Goal: Task Accomplishment & Management: Use online tool/utility

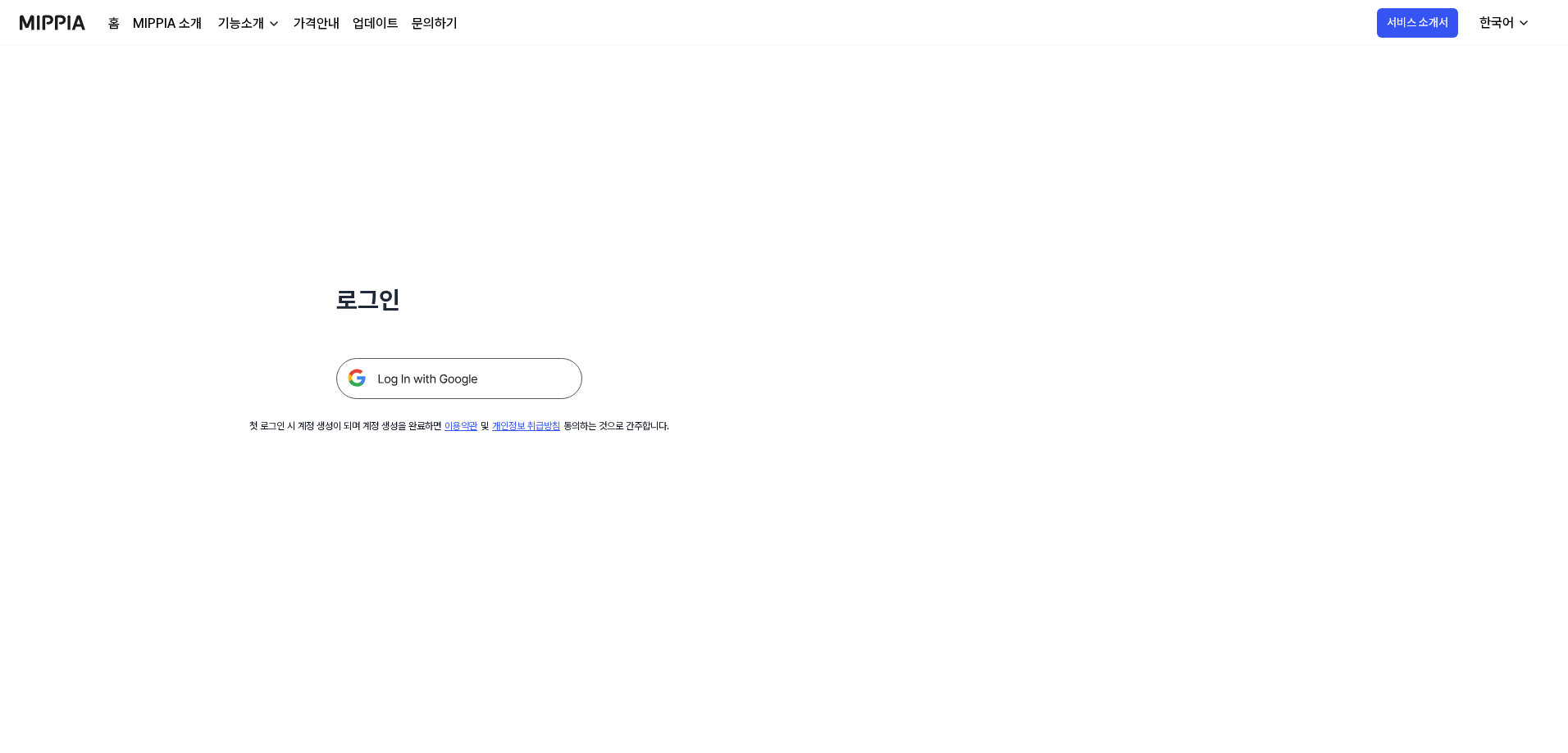
click at [671, 168] on div "로그인 첫 로그인 시 계정 생성이 되며 계정 생성을 완료하면 이용약관 및 개인정보 취급방침 동의하는 것으로 간주합니다." at bounding box center [459, 240] width 919 height 388
click at [504, 366] on img at bounding box center [459, 378] width 246 height 41
click at [491, 369] on img at bounding box center [459, 378] width 246 height 41
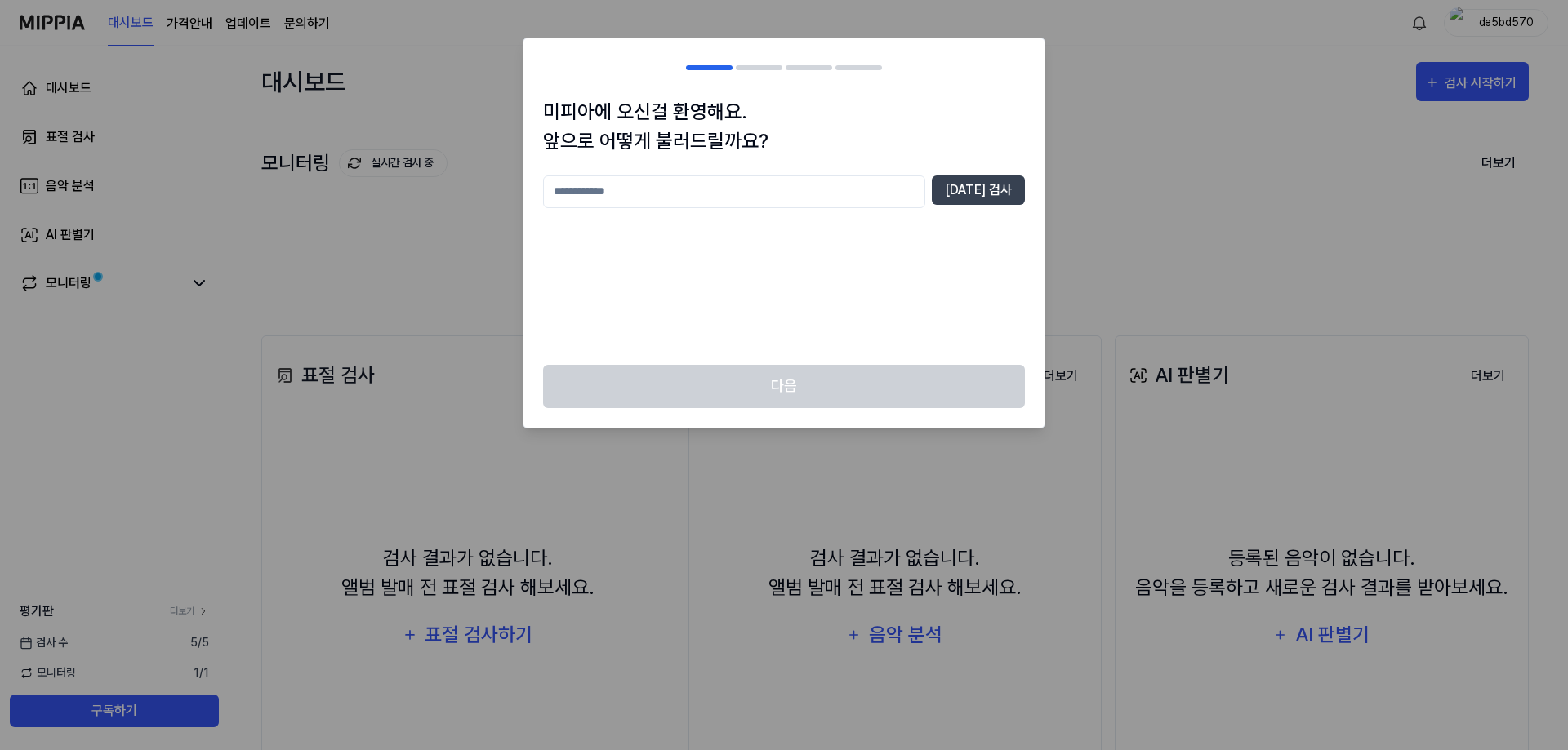
drag, startPoint x: 936, startPoint y: 385, endPoint x: 893, endPoint y: 264, distance: 128.4
click at [936, 384] on div "다음" at bounding box center [784, 396] width 521 height 63
click at [841, 189] on input "text" at bounding box center [734, 192] width 383 height 33
type input "**"
click at [1006, 180] on button "[DATE] 검사" at bounding box center [978, 190] width 93 height 29
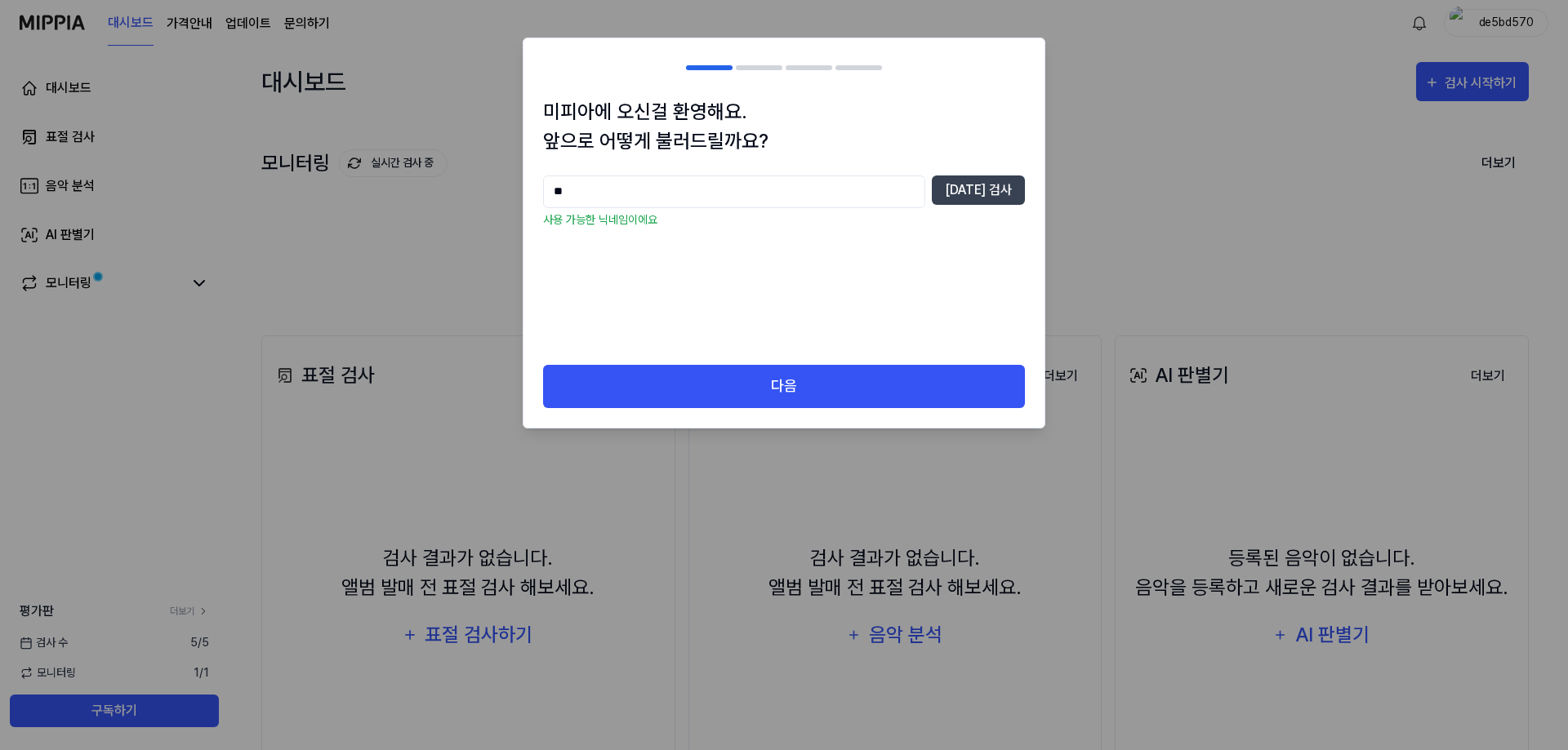
click at [848, 347] on div "미피아에 오신걸 환영해요. 앞으로 어떻게 불러드릴까요? ** [DATE] 검사 사용 가능한 닉네임이에요" at bounding box center [784, 230] width 521 height 268
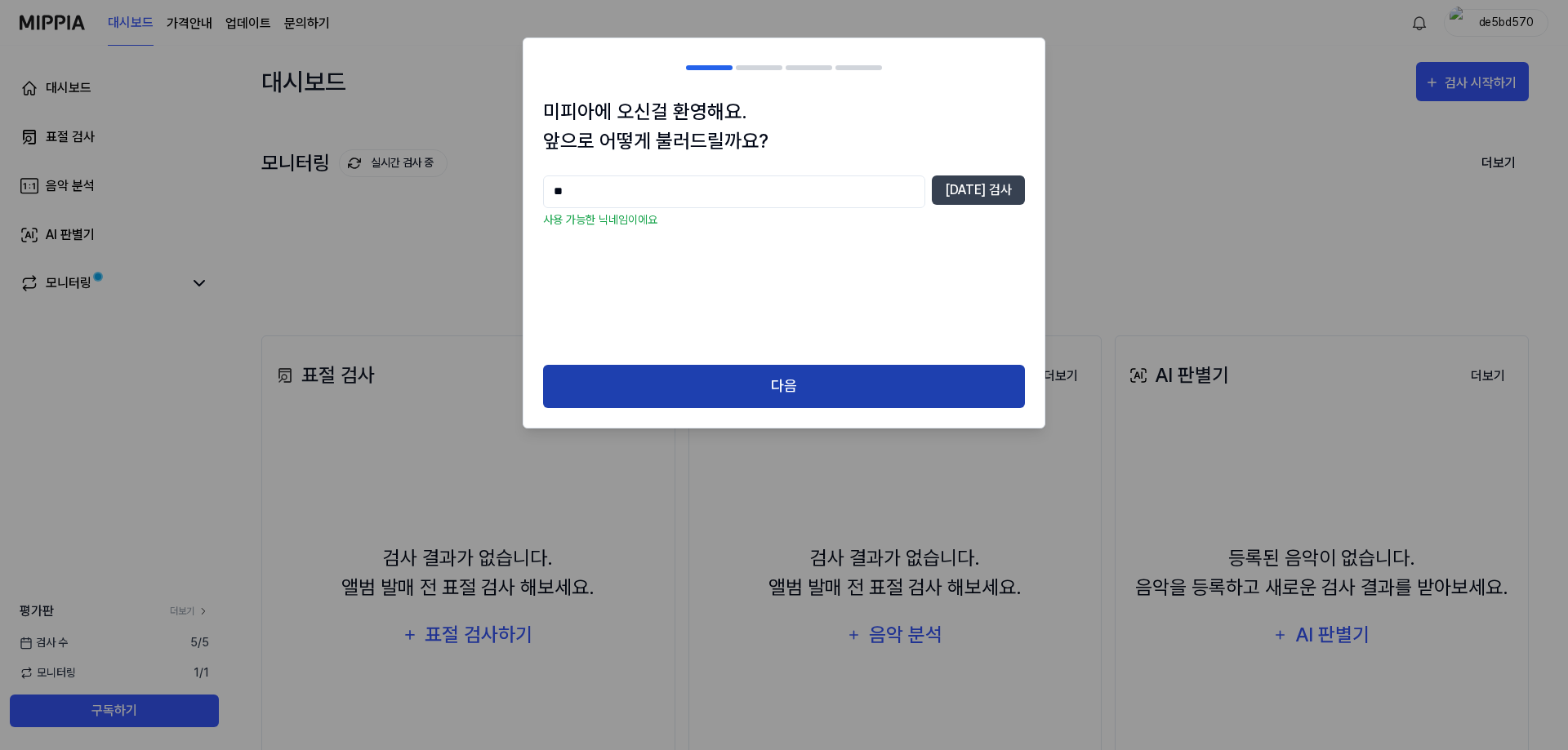
click at [859, 379] on button "다음" at bounding box center [784, 386] width 482 height 43
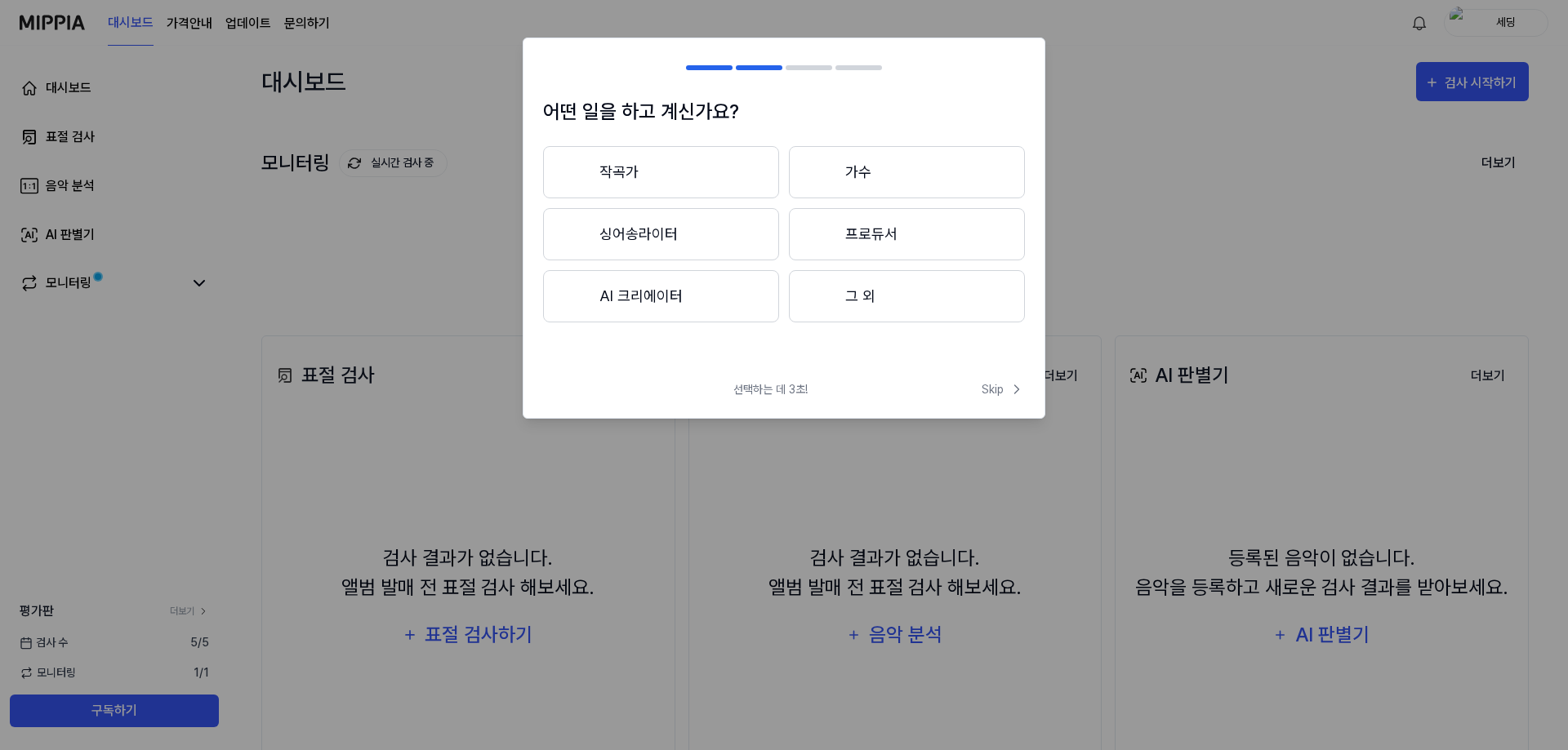
click at [736, 227] on button "싱어송라이터" at bounding box center [661, 235] width 236 height 53
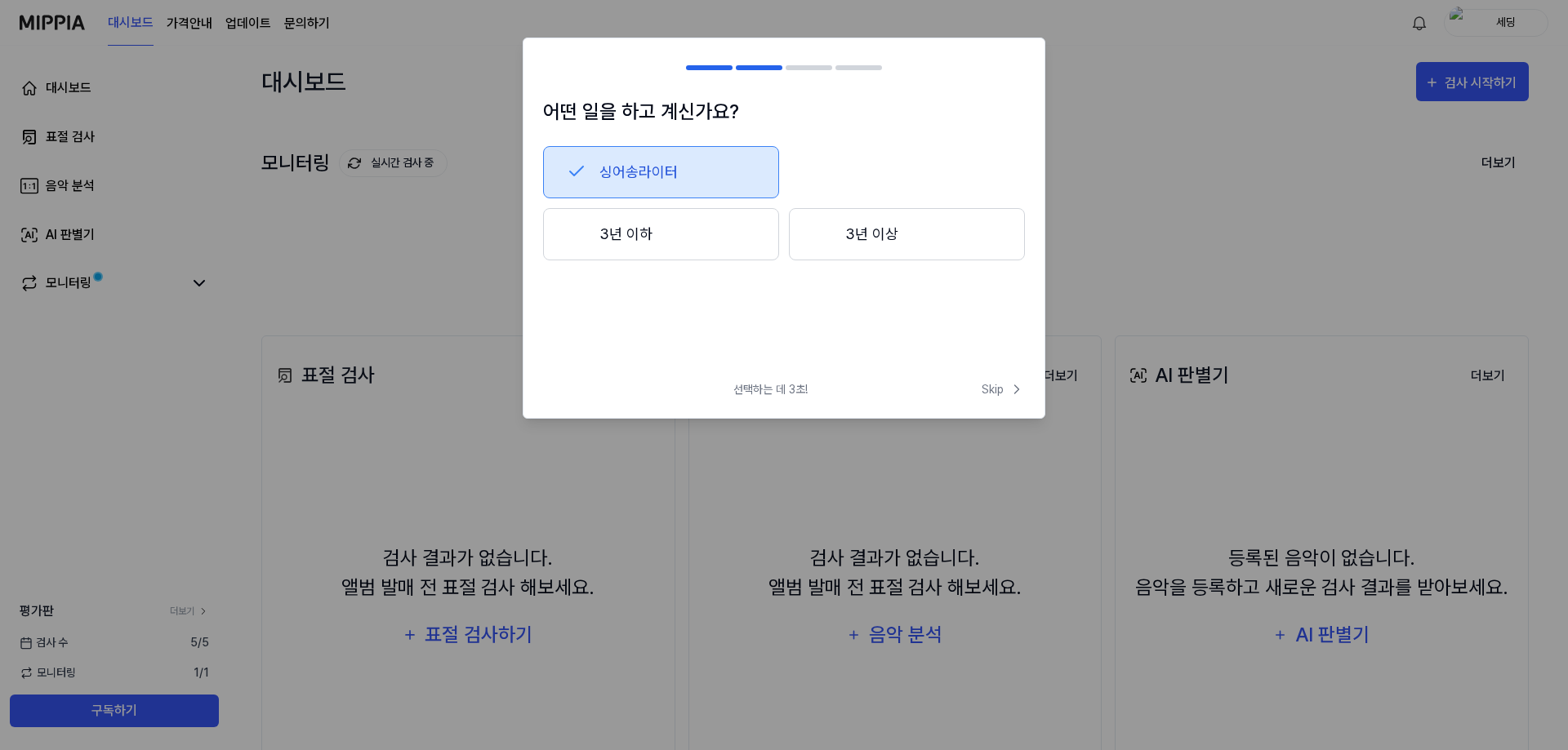
click at [752, 240] on button "3년 이하" at bounding box center [661, 235] width 236 height 53
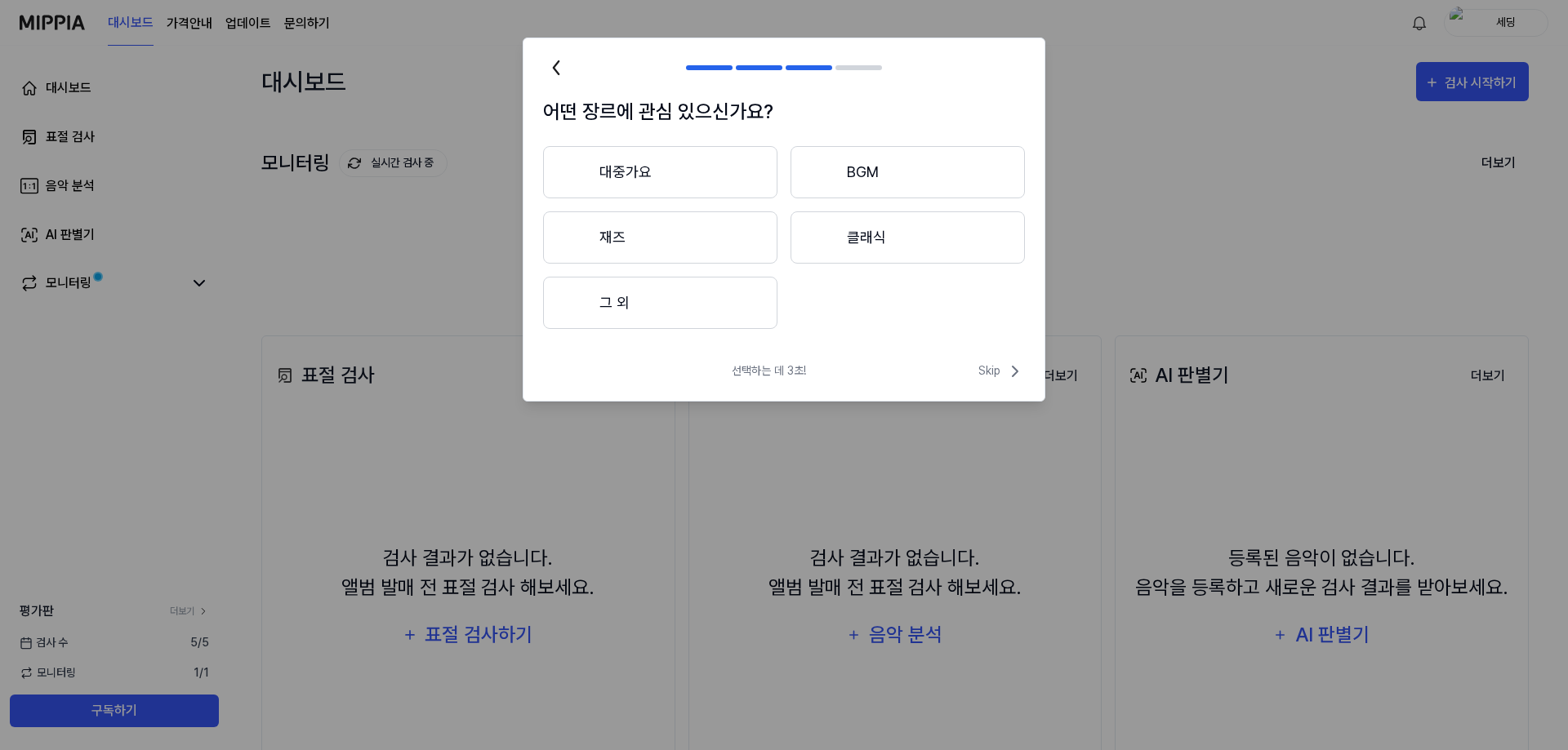
click at [753, 311] on button "그 외" at bounding box center [660, 303] width 234 height 53
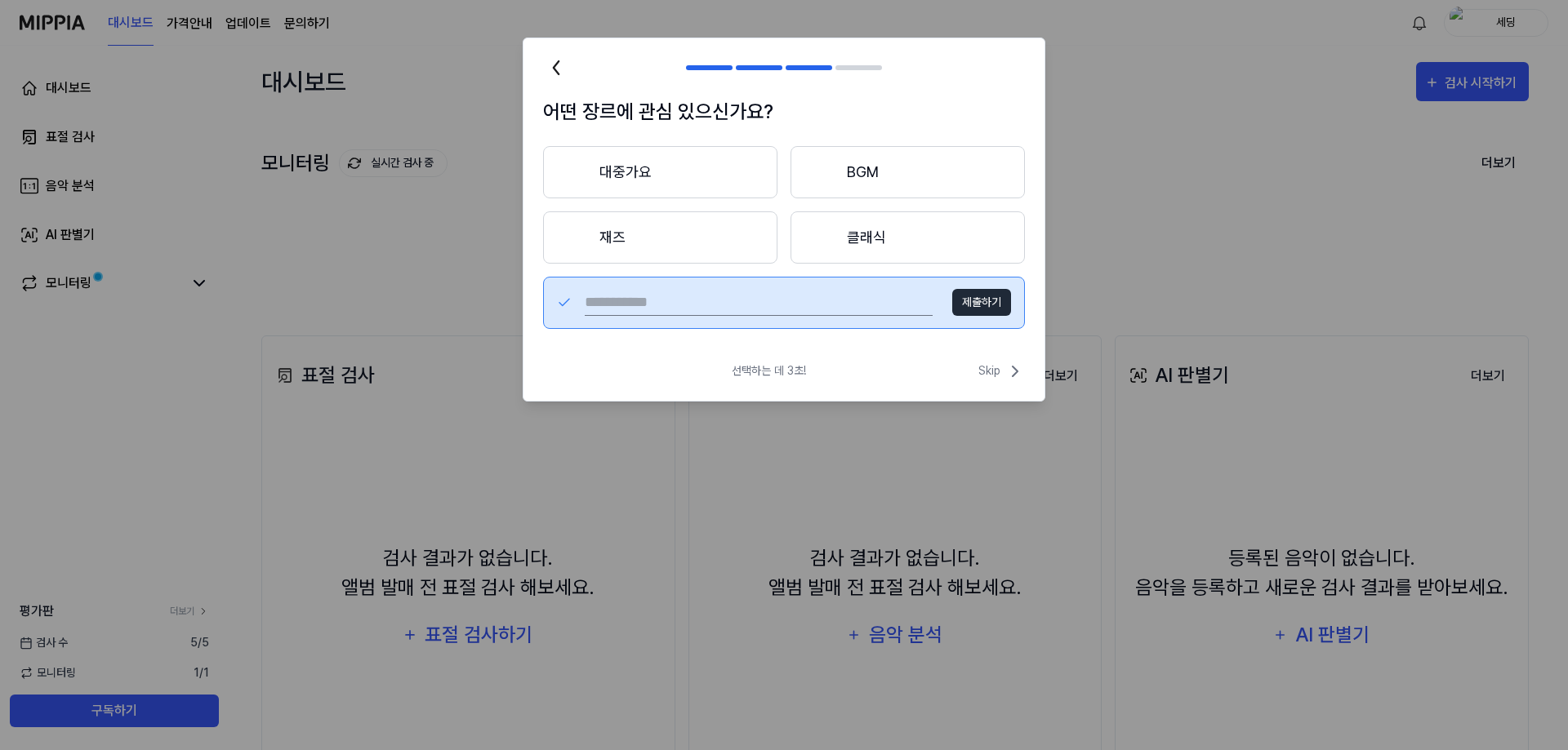
click at [815, 308] on input "text" at bounding box center [759, 303] width 348 height 26
type input "*"
click at [998, 316] on div "* 제출하기" at bounding box center [784, 303] width 482 height 53
click at [994, 306] on button "제출하기" at bounding box center [981, 303] width 59 height 27
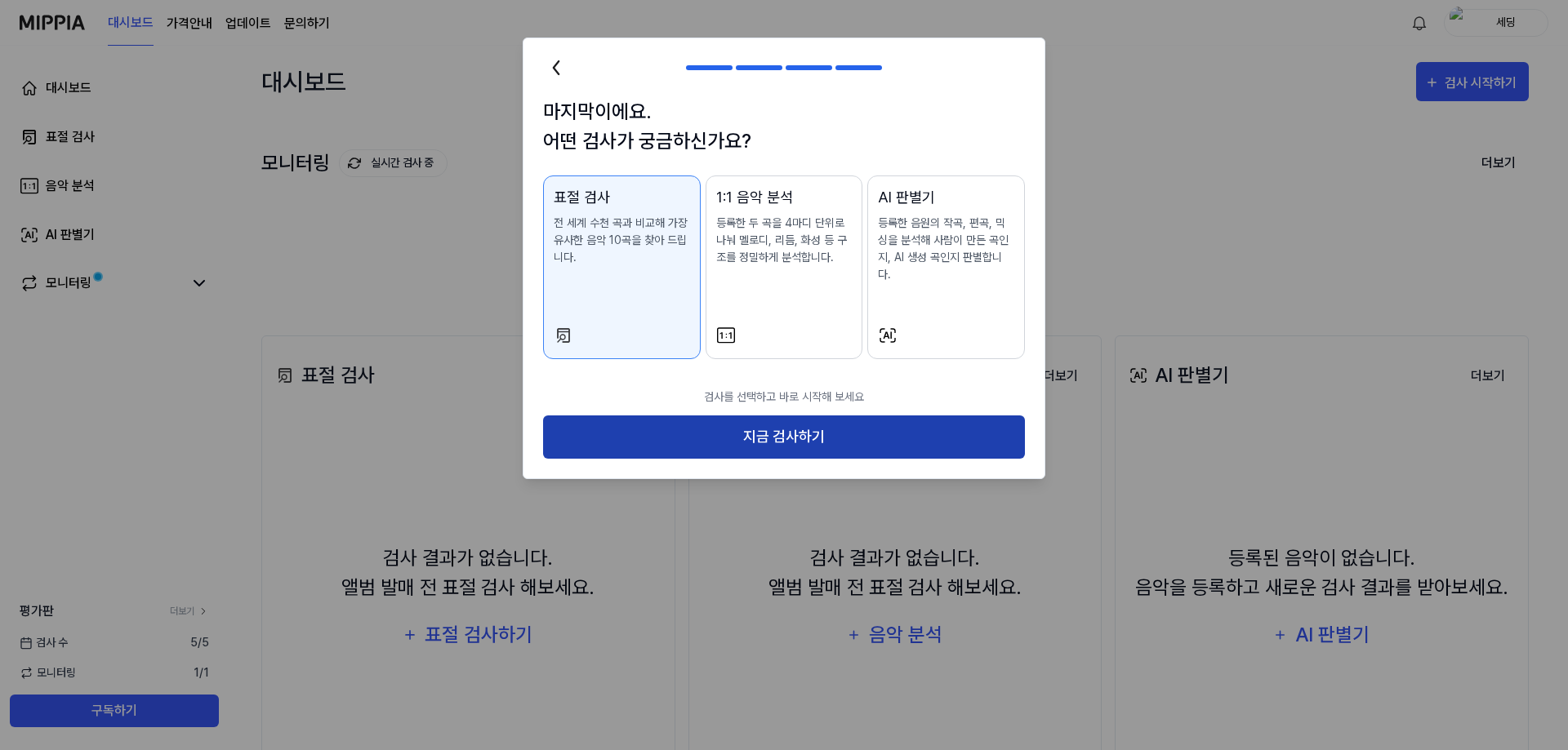
click at [937, 420] on button "지금 검사하기" at bounding box center [784, 437] width 482 height 43
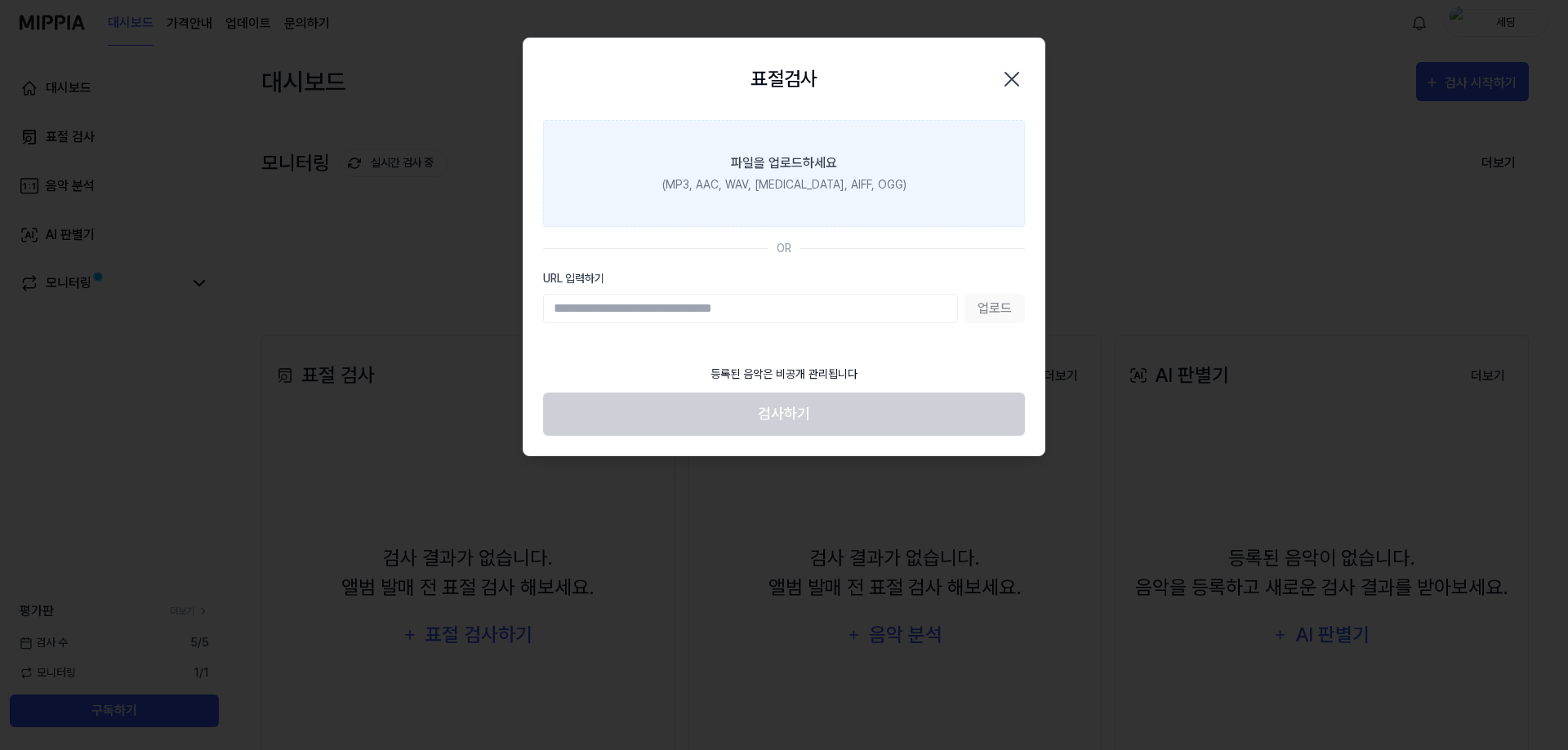
click at [698, 133] on label "파일을 업로드하세요 (MP3, AAC, WAV, [MEDICAL_DATA], AIFF, OGG)" at bounding box center [784, 174] width 482 height 107
click at [0, 0] on input "파일을 업로드하세요 (MP3, AAC, WAV, [MEDICAL_DATA], AIFF, OGG)" at bounding box center [0, 0] width 0 height 0
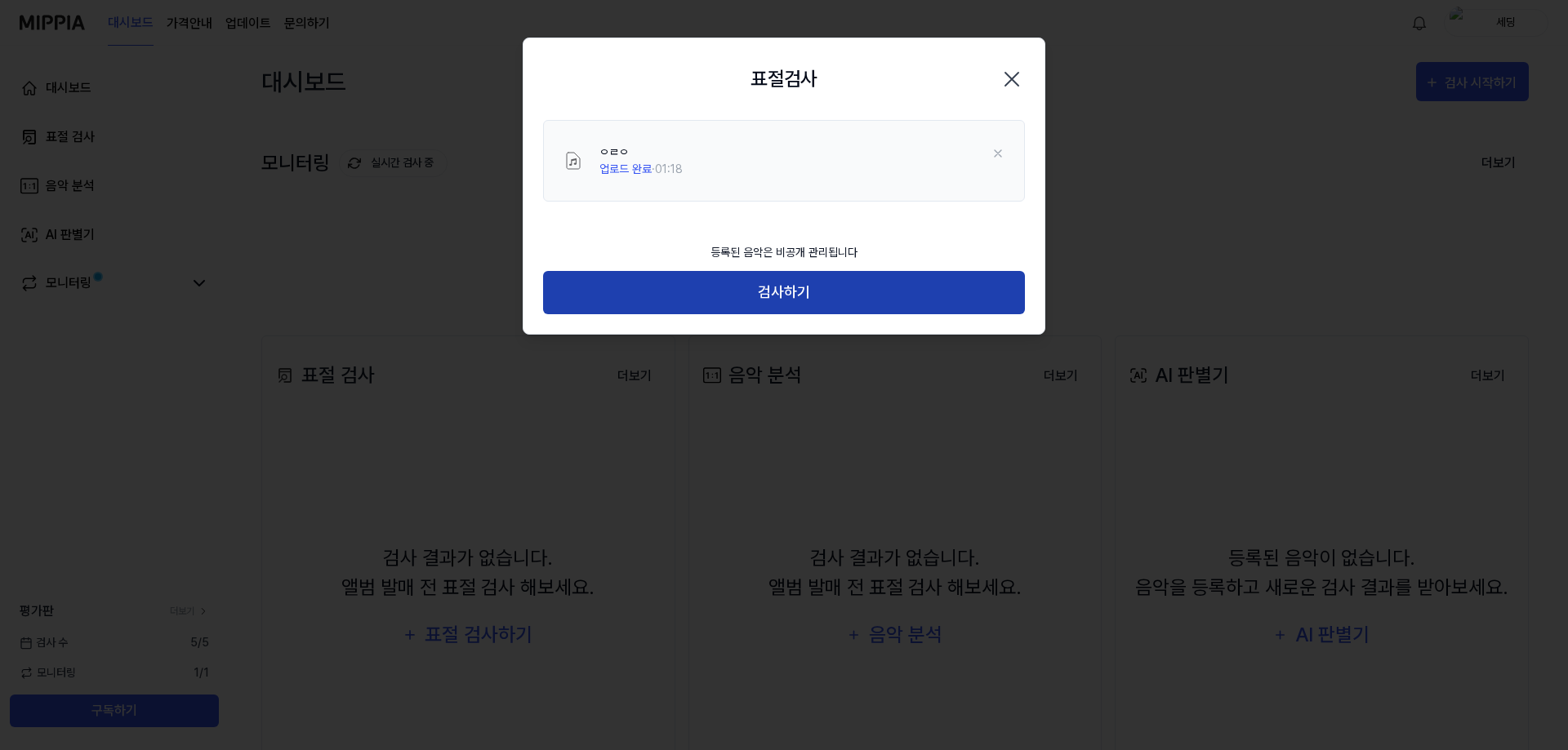
click at [739, 300] on button "검사하기" at bounding box center [784, 292] width 482 height 43
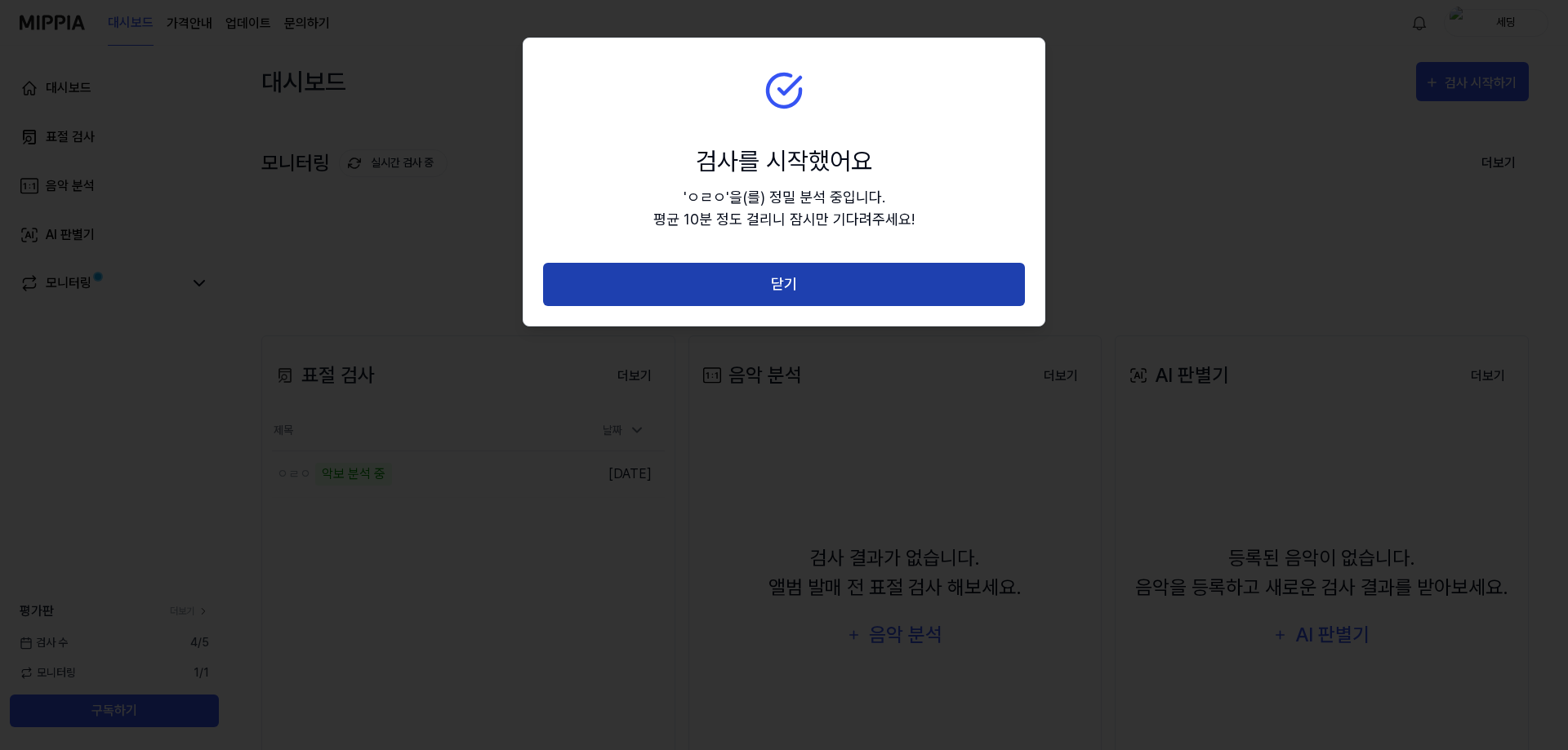
click at [780, 292] on button "닫기" at bounding box center [784, 285] width 482 height 43
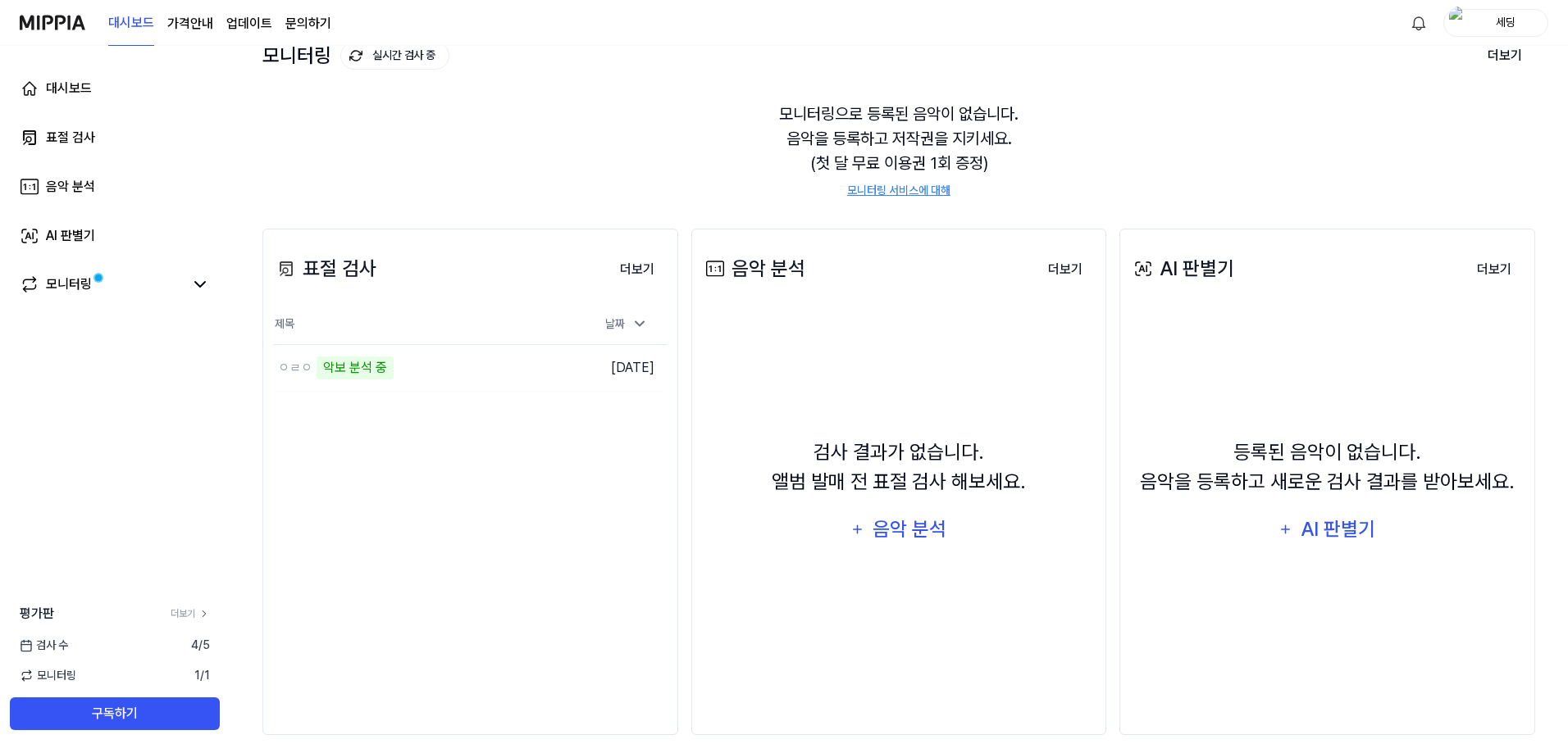
scroll to position [123, 0]
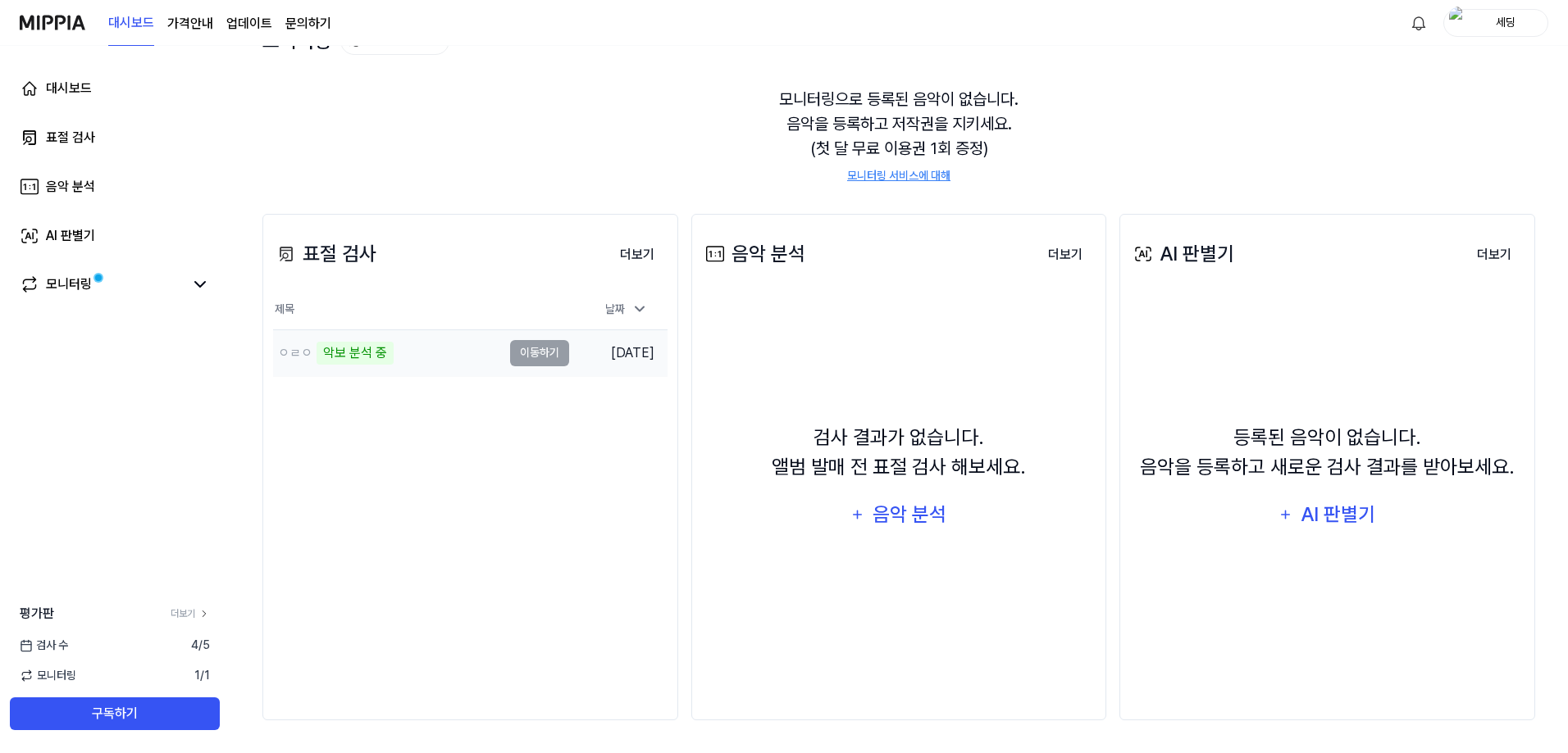
click at [548, 353] on td "ㅇㄹㅇ 악보 분석 중 이동하기" at bounding box center [421, 353] width 296 height 46
click at [208, 280] on icon at bounding box center [200, 284] width 20 height 20
click at [205, 284] on icon at bounding box center [200, 284] width 20 height 20
click at [129, 650] on div "검사 [DATE]" at bounding box center [114, 645] width 229 height 17
click at [322, 346] on div "악보 분석 중" at bounding box center [355, 353] width 77 height 23
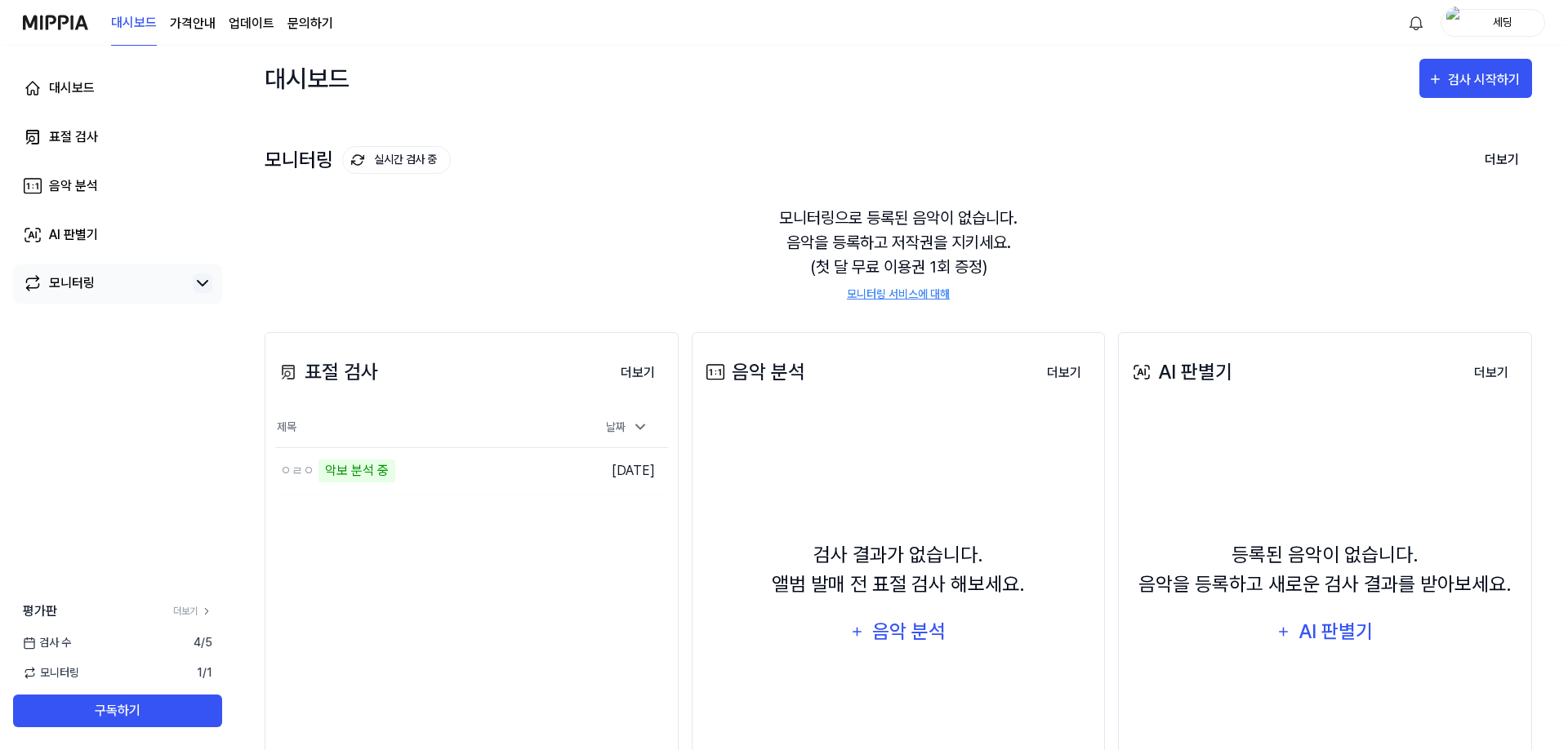
scroll to position [0, 0]
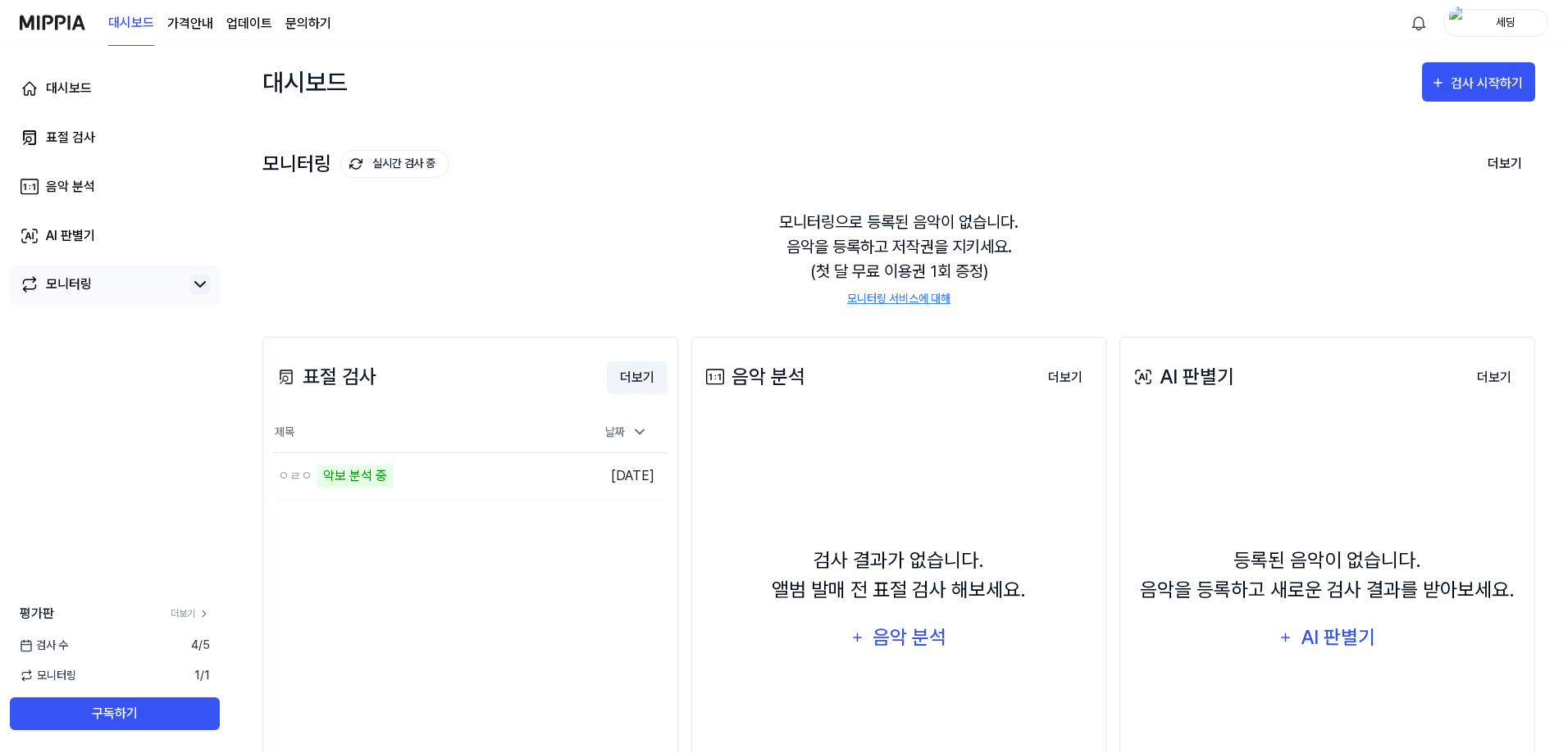
click at [637, 385] on button "더보기" at bounding box center [637, 377] width 60 height 33
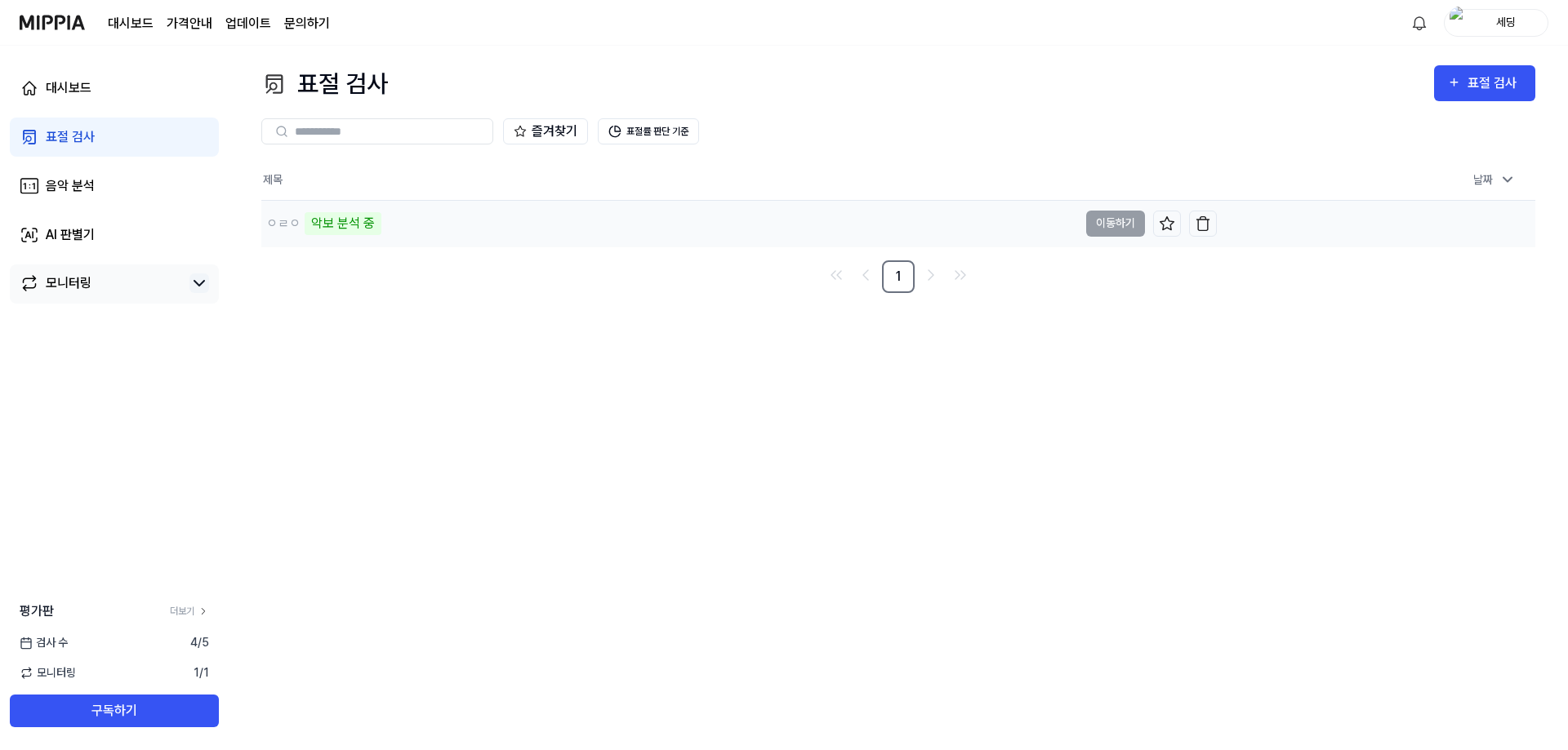
click at [373, 228] on div "악보 분석 중" at bounding box center [343, 224] width 77 height 23
click at [373, 229] on div "악보 분석 중" at bounding box center [343, 224] width 77 height 23
click at [279, 226] on div "ㅇㄹㅇ" at bounding box center [283, 224] width 34 height 20
click at [344, 226] on div "ㅇㄹㅇ" at bounding box center [669, 224] width 817 height 46
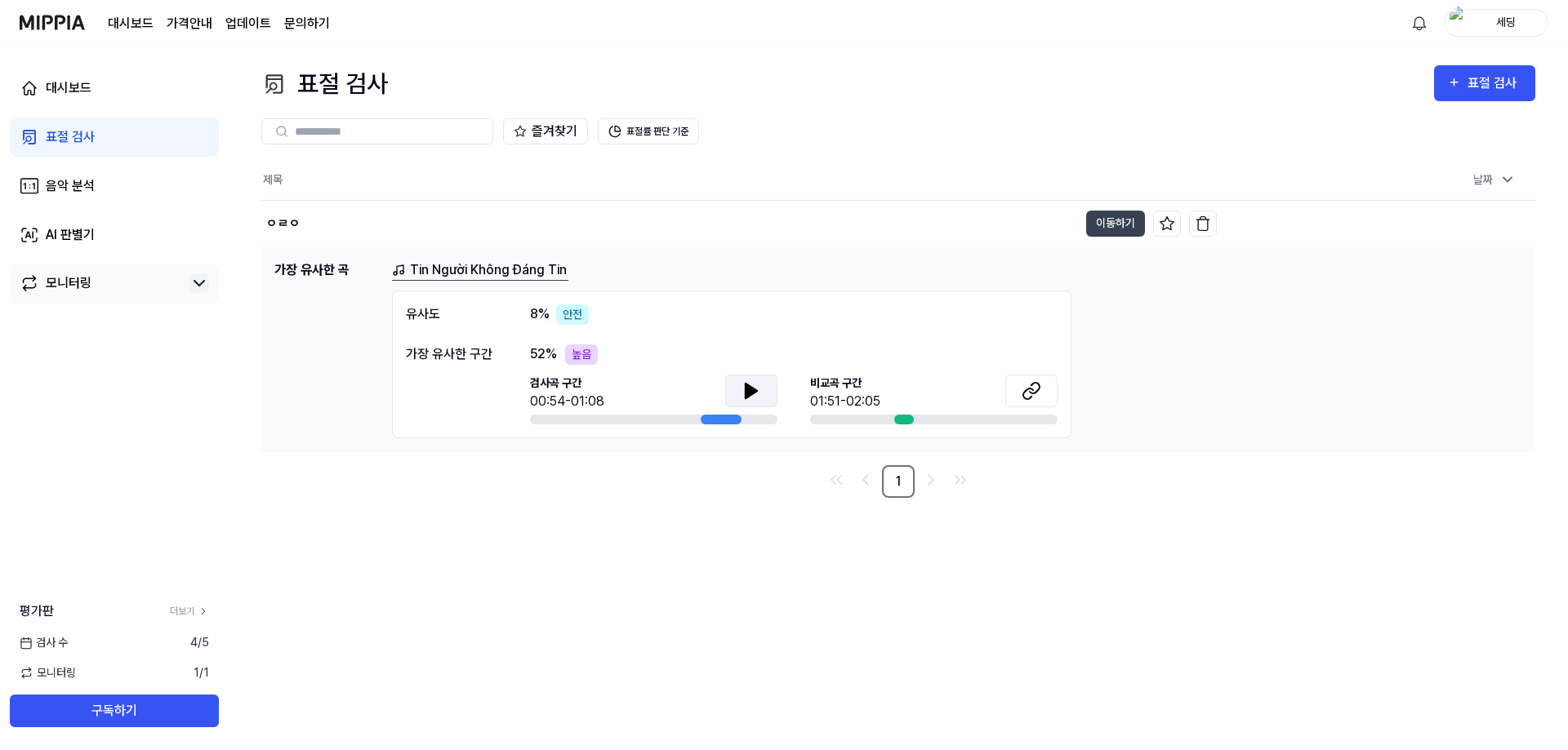
click at [751, 385] on icon at bounding box center [751, 391] width 20 height 20
click at [899, 420] on div at bounding box center [903, 419] width 20 height 9
click at [1038, 391] on icon at bounding box center [1031, 391] width 20 height 20
click at [758, 395] on icon at bounding box center [751, 391] width 20 height 20
click at [1490, 383] on div "Tin Người Không Đáng Tin 유사도 8 % 안전 가장 유사한 구간 52 % 높음 검사곡 구간 00:54-01:08 [GEOGR…" at bounding box center [957, 349] width 1130 height 178
